Goal: Transaction & Acquisition: Book appointment/travel/reservation

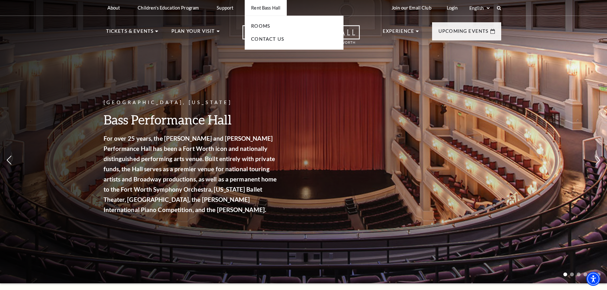
click at [262, 11] on li "Rent Bass Hall Rooms Contact Us" at bounding box center [266, 8] width 42 height 16
click at [261, 27] on link "Rooms" at bounding box center [260, 25] width 19 height 5
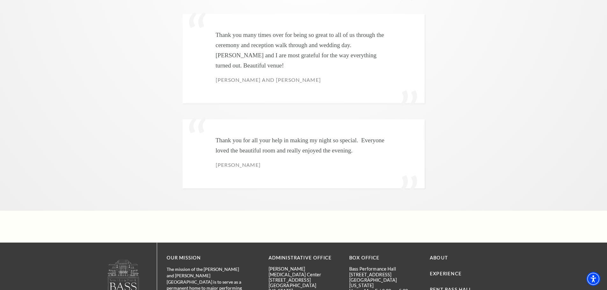
scroll to position [2000, 0]
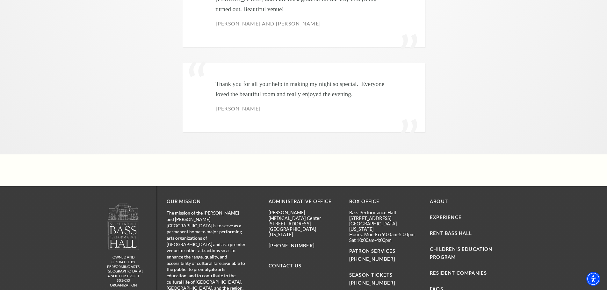
click at [444, 285] on li "FAQs" at bounding box center [465, 289] width 71 height 8
click at [439, 286] on link "FAQs" at bounding box center [436, 288] width 13 height 5
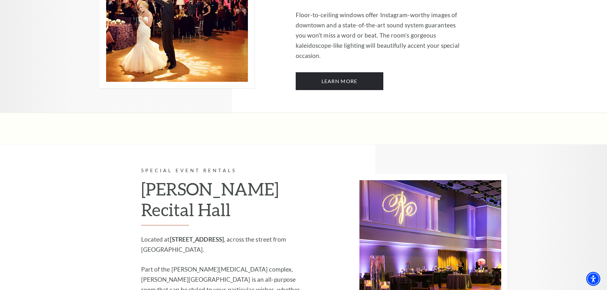
scroll to position [582, 0]
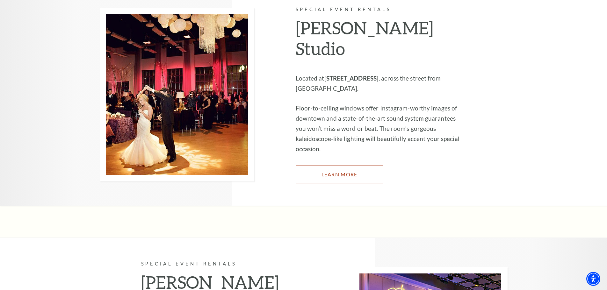
click at [317, 166] on link "Learn More" at bounding box center [340, 175] width 88 height 18
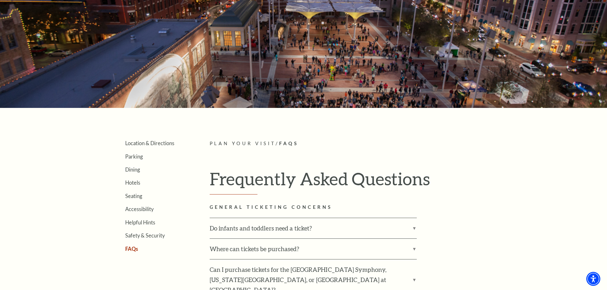
scroll to position [127, 0]
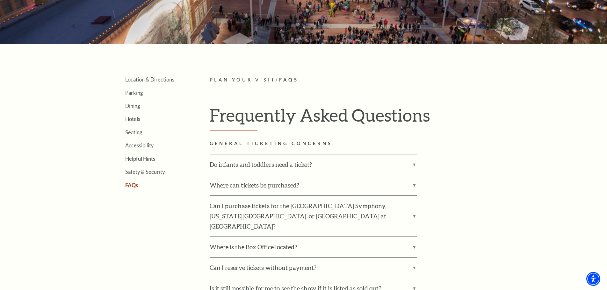
click at [124, 106] on ul "Location & Directions Parking Dining Hotels Seating Accessibility Helpful Hints…" at bounding box center [148, 132] width 84 height 112
click at [134, 106] on link "Dining" at bounding box center [132, 106] width 15 height 6
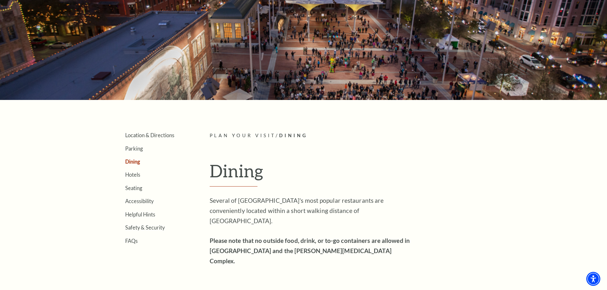
scroll to position [159, 0]
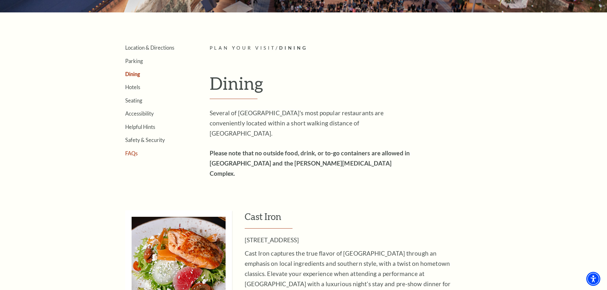
click at [132, 155] on link "FAQs" at bounding box center [131, 153] width 12 height 6
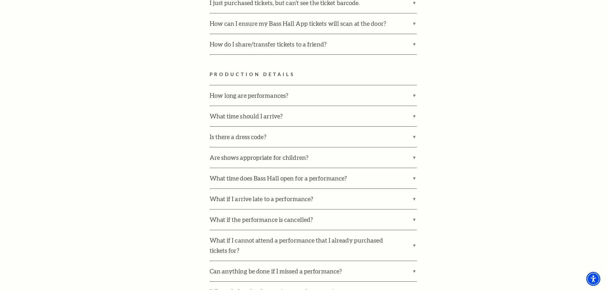
scroll to position [765, 0]
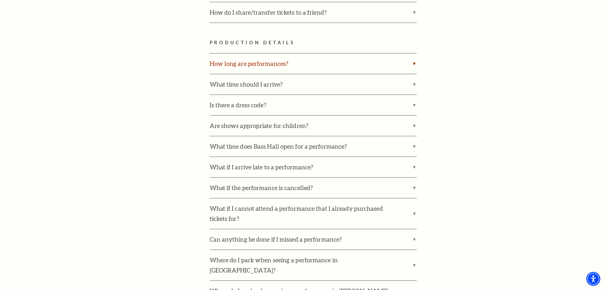
click at [407, 57] on label "How long are performances?" at bounding box center [313, 64] width 207 height 20
click at [0, 0] on input "How long are performances?" at bounding box center [0, 0] width 0 height 0
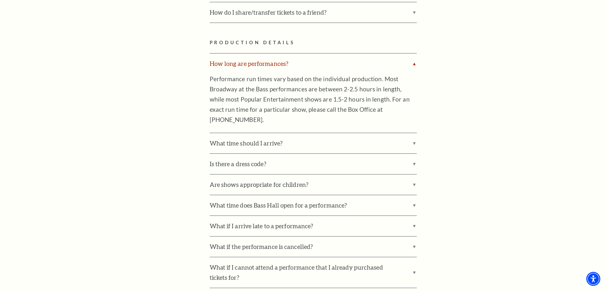
click at [407, 57] on label "How long are performances?" at bounding box center [313, 64] width 207 height 20
click at [0, 0] on input "How long are performances?" at bounding box center [0, 0] width 0 height 0
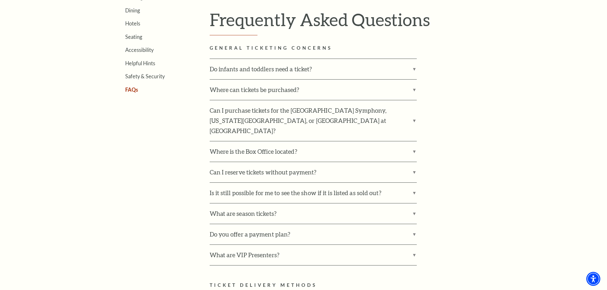
scroll to position [96, 0]
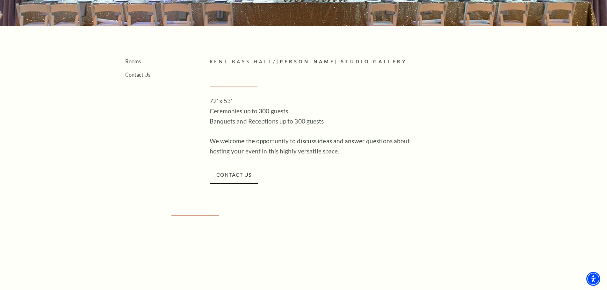
scroll to position [141, 0]
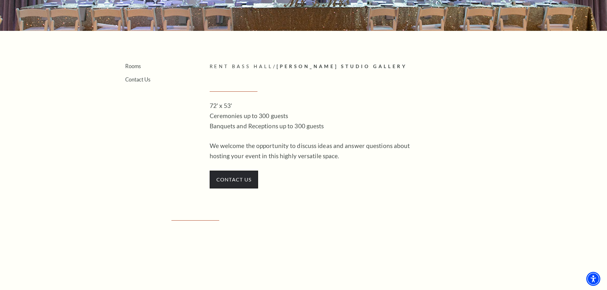
click at [247, 177] on span "contact us" at bounding box center [234, 180] width 49 height 18
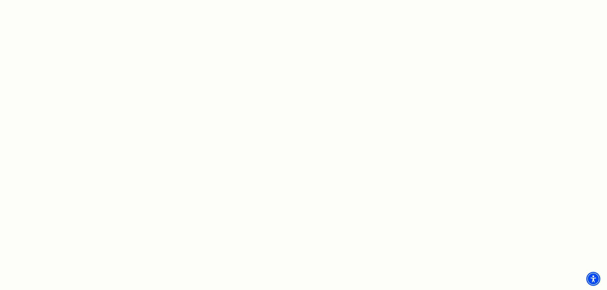
scroll to position [414, 0]
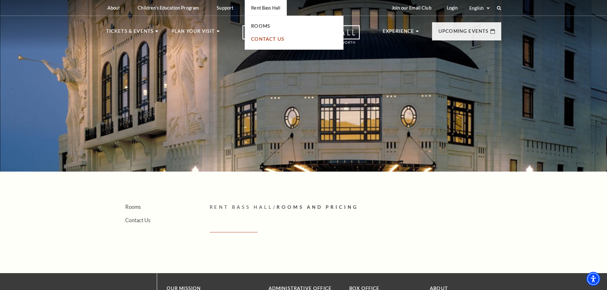
click at [268, 41] on link "Contact Us" at bounding box center [267, 38] width 33 height 5
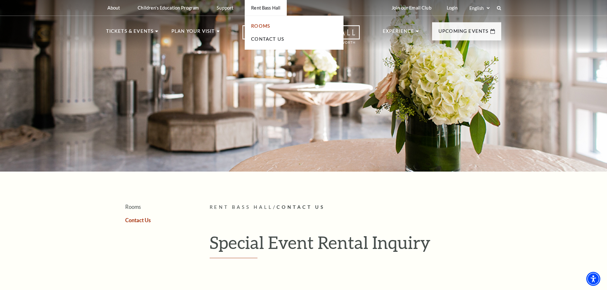
click at [268, 25] on link "Rooms" at bounding box center [260, 25] width 19 height 5
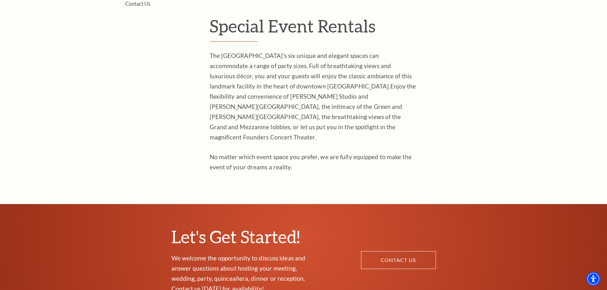
scroll to position [223, 0]
